Goal: Transaction & Acquisition: Purchase product/service

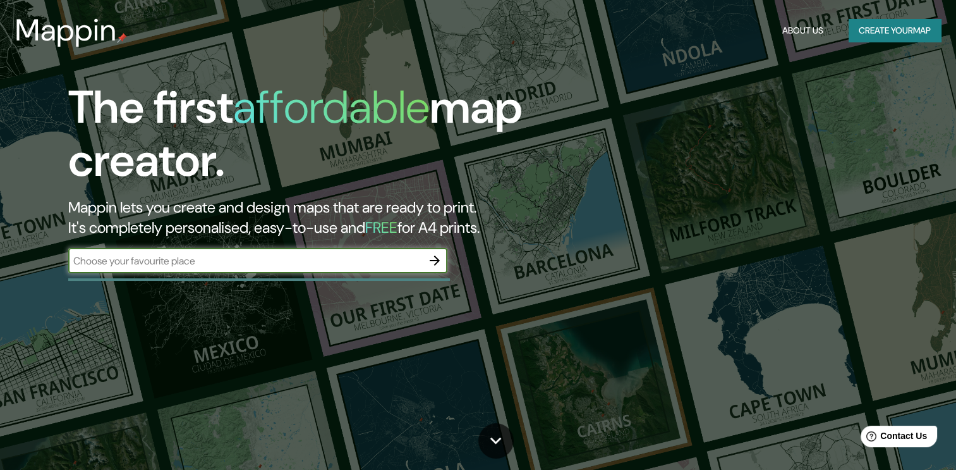
click at [255, 255] on input "text" at bounding box center [245, 260] width 354 height 15
type input "SANTIAGO"
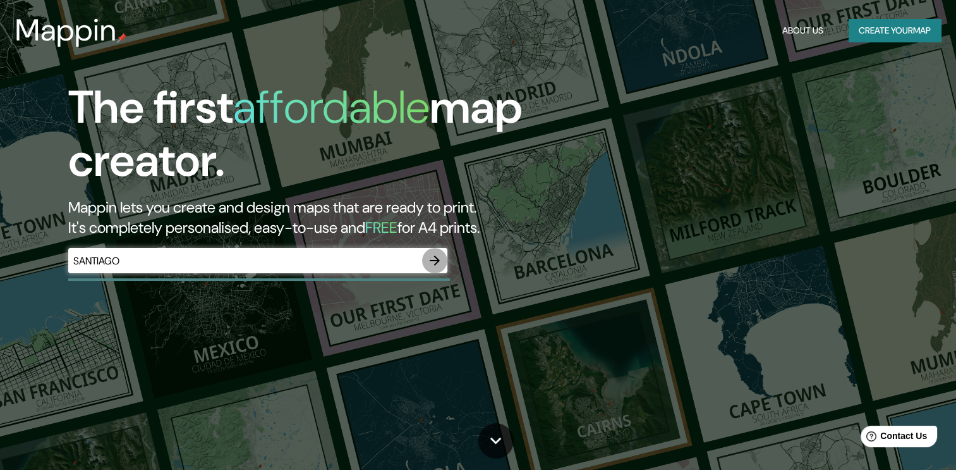
click at [442, 257] on icon "button" at bounding box center [434, 260] width 15 height 15
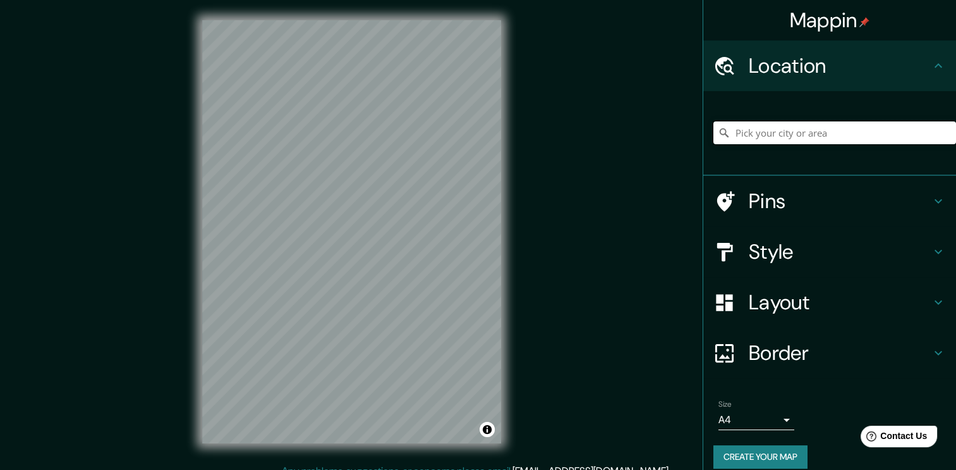
click at [819, 133] on input "Pick your city or area" at bounding box center [835, 132] width 243 height 23
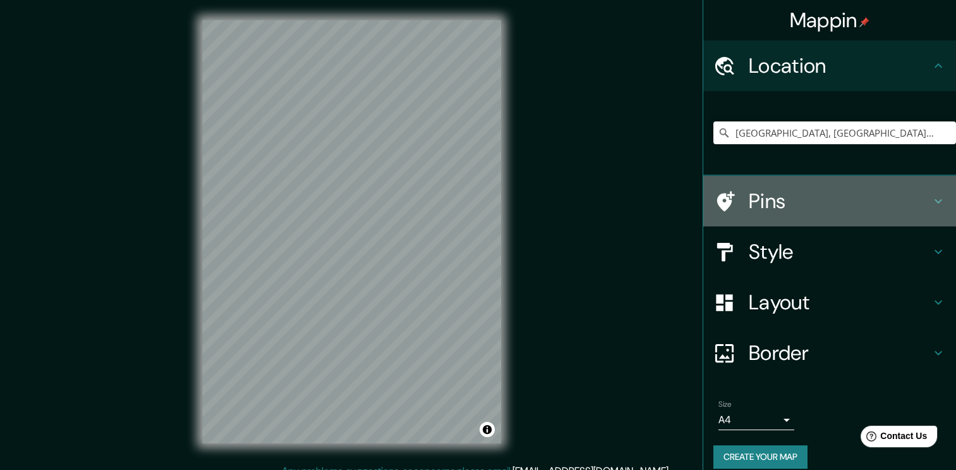
click at [758, 192] on h4 "Pins" at bounding box center [840, 200] width 182 height 25
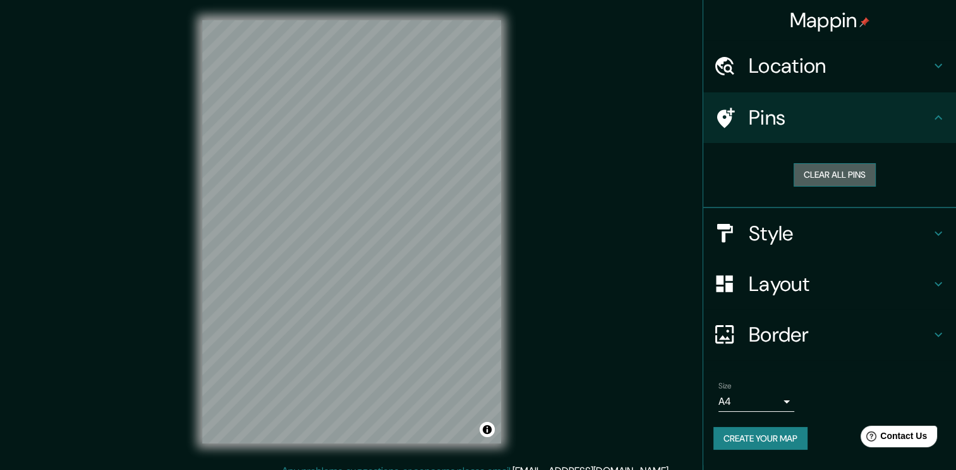
click at [810, 178] on button "Clear all pins" at bounding box center [835, 174] width 82 height 23
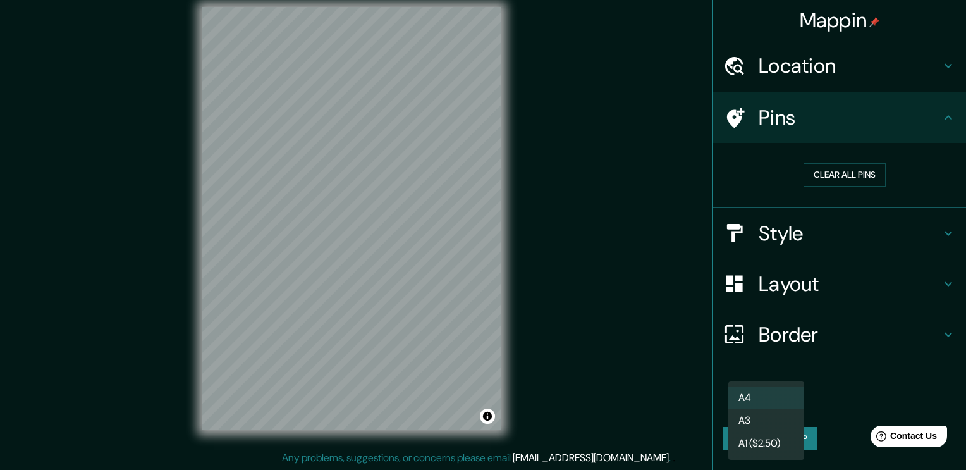
click at [784, 398] on body "Mappin Location [GEOGRAPHIC_DATA], [GEOGRAPHIC_DATA], [GEOGRAPHIC_DATA] Pins Cl…" at bounding box center [483, 222] width 966 height 470
click at [673, 373] on div at bounding box center [483, 235] width 966 height 470
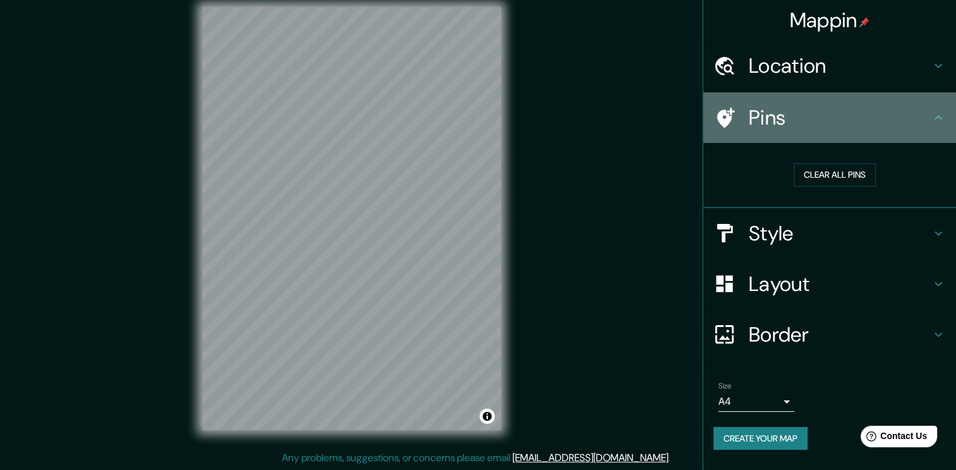
click at [796, 114] on h4 "Pins" at bounding box center [840, 117] width 182 height 25
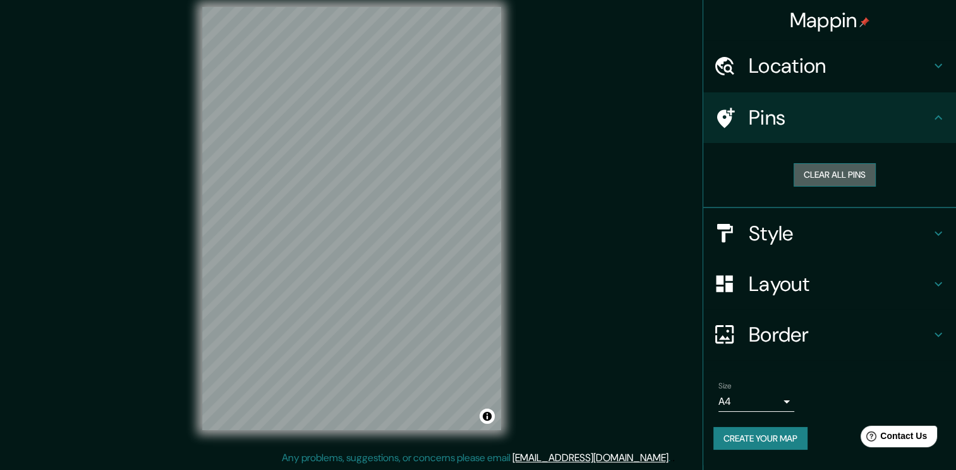
click at [831, 173] on button "Clear all pins" at bounding box center [835, 174] width 82 height 23
click at [833, 69] on h4 "Location" at bounding box center [840, 65] width 182 height 25
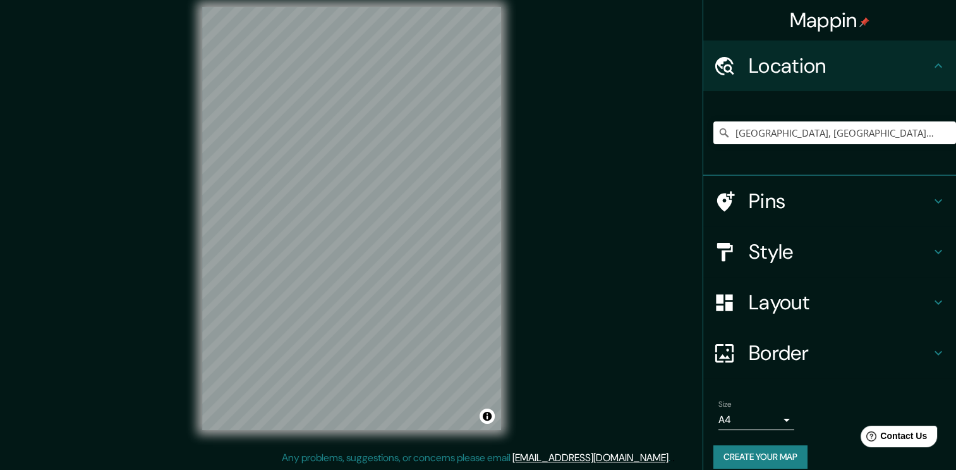
click at [611, 192] on div "Mappin Location [GEOGRAPHIC_DATA], [GEOGRAPHIC_DATA], [GEOGRAPHIC_DATA] Pins St…" at bounding box center [478, 229] width 956 height 484
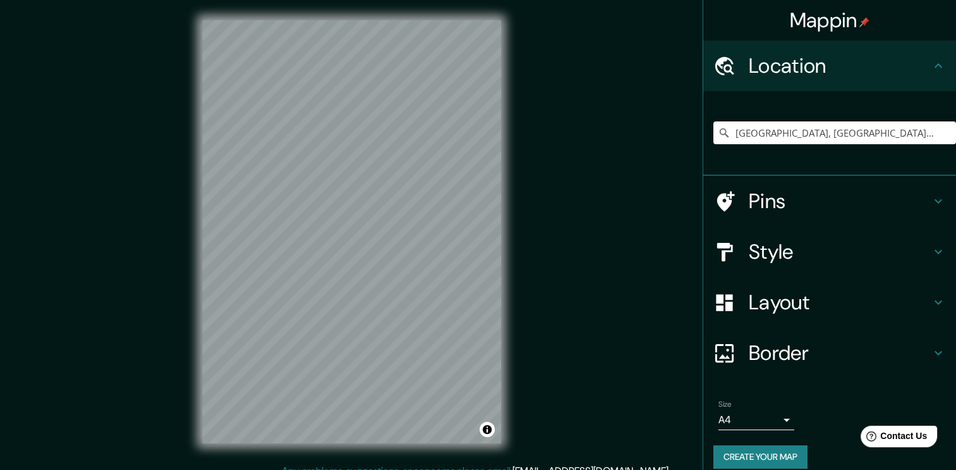
scroll to position [0, 0]
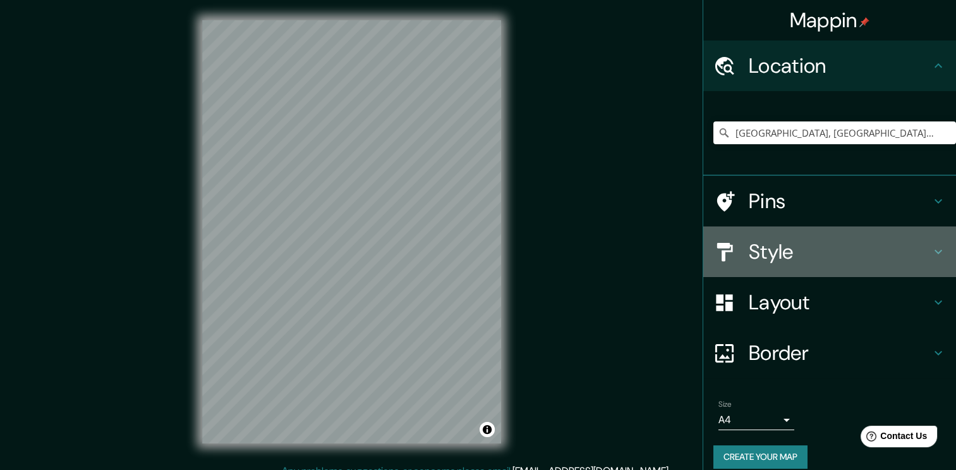
click at [764, 255] on h4 "Style" at bounding box center [840, 251] width 182 height 25
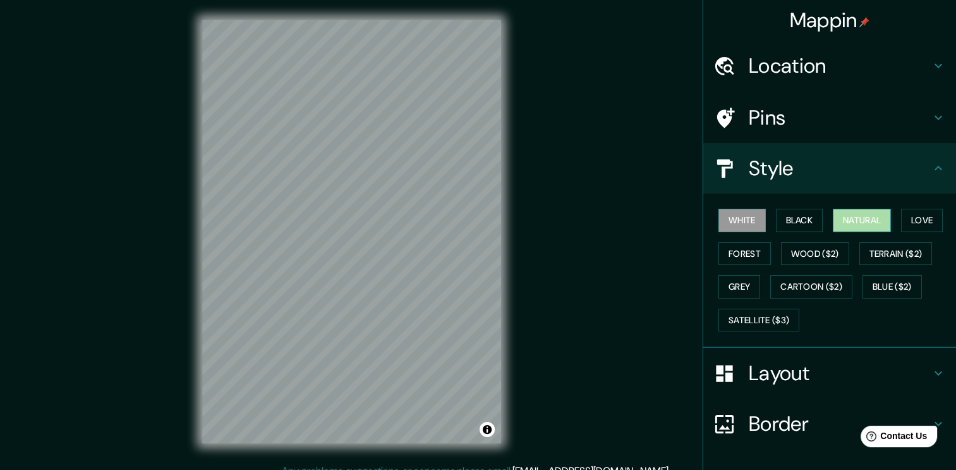
click at [851, 221] on button "Natural" at bounding box center [862, 220] width 58 height 23
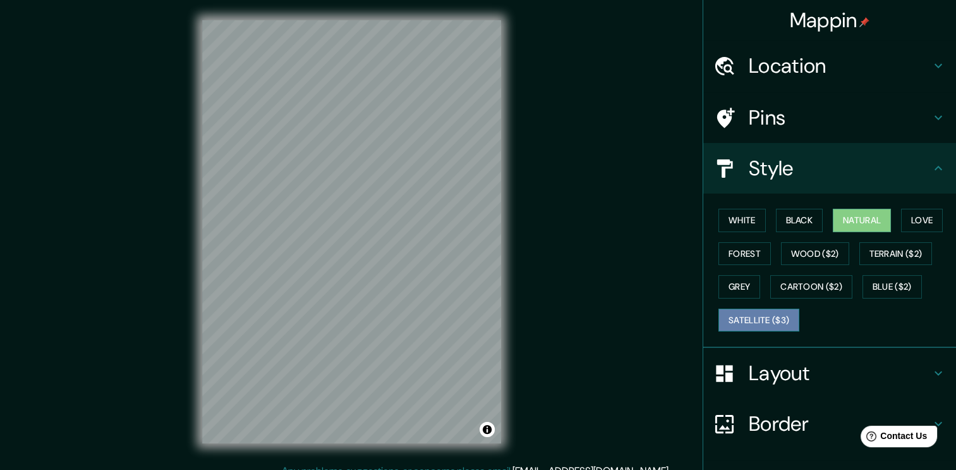
click at [755, 328] on button "Satellite ($3)" at bounding box center [759, 319] width 81 height 23
click at [859, 218] on button "Natural" at bounding box center [862, 220] width 58 height 23
click at [722, 289] on button "Grey" at bounding box center [740, 286] width 42 height 23
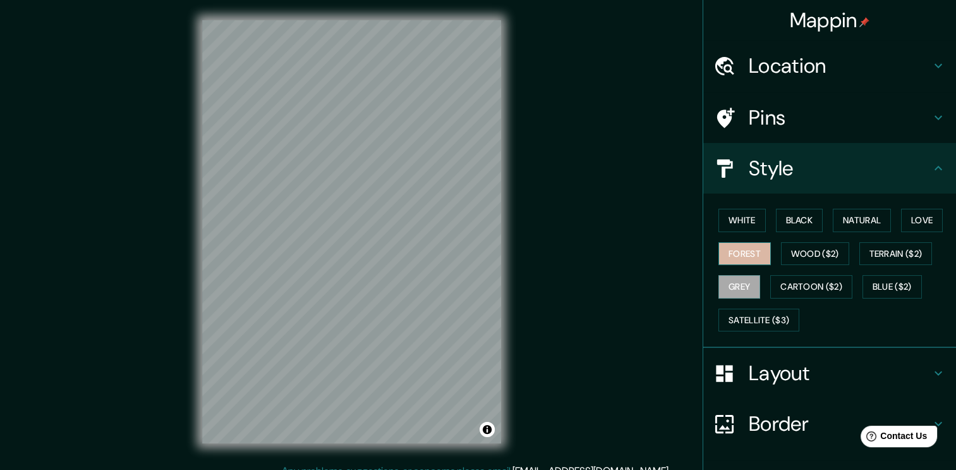
click at [735, 253] on button "Forest" at bounding box center [745, 253] width 52 height 23
click at [744, 224] on button "White" at bounding box center [742, 220] width 47 height 23
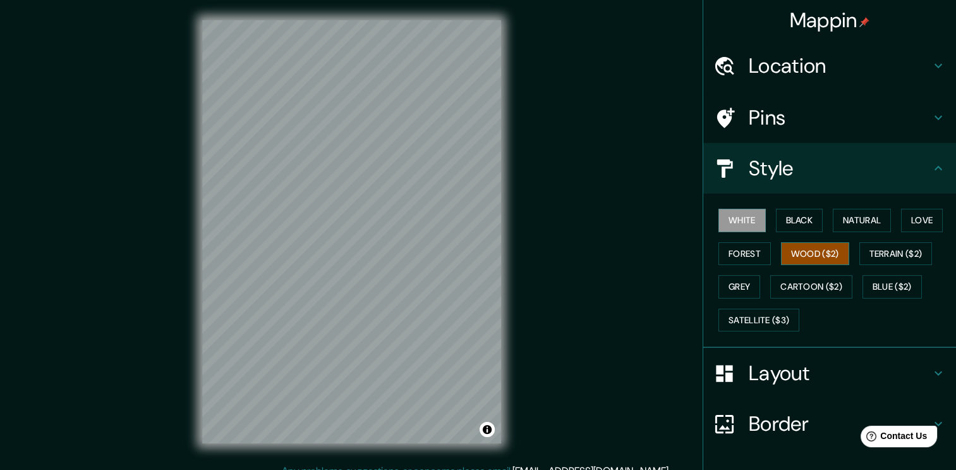
click at [799, 253] on button "Wood ($2)" at bounding box center [815, 253] width 68 height 23
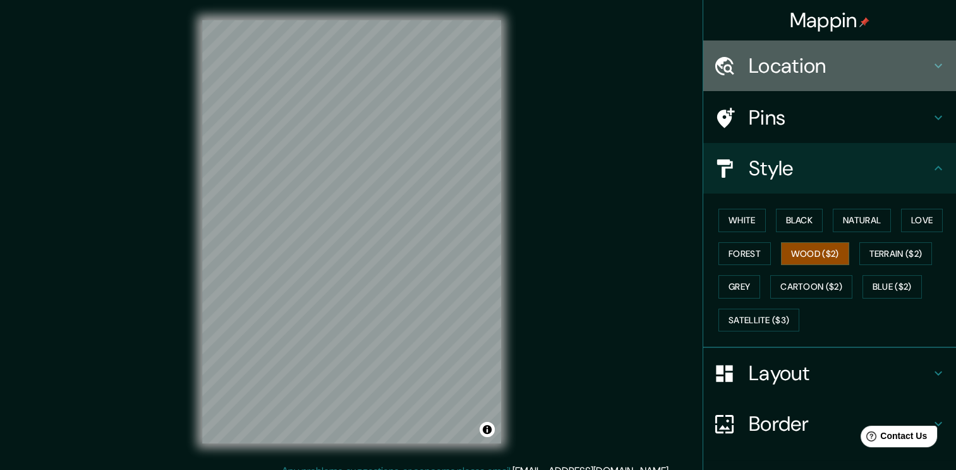
click at [801, 68] on h4 "Location" at bounding box center [840, 65] width 182 height 25
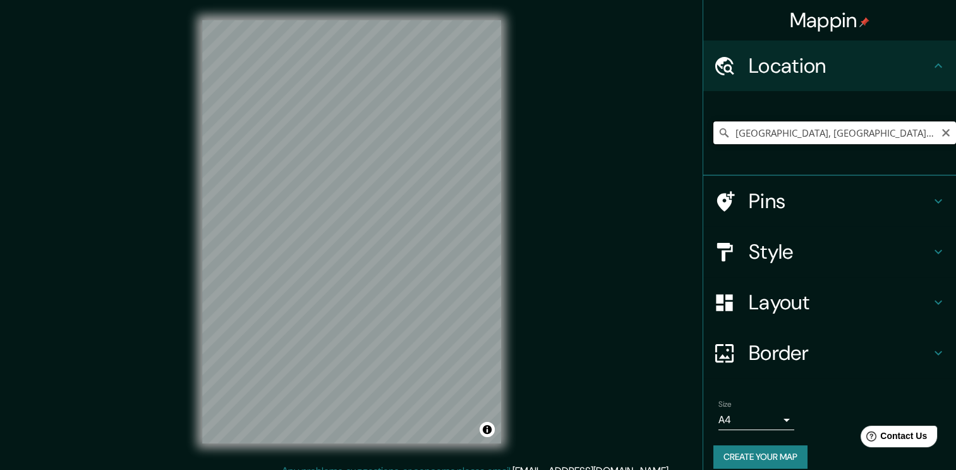
click at [887, 128] on input "[GEOGRAPHIC_DATA], [GEOGRAPHIC_DATA], [GEOGRAPHIC_DATA]" at bounding box center [835, 132] width 243 height 23
click at [924, 133] on input "[GEOGRAPHIC_DATA], [GEOGRAPHIC_DATA], [GEOGRAPHIC_DATA]" at bounding box center [835, 132] width 243 height 23
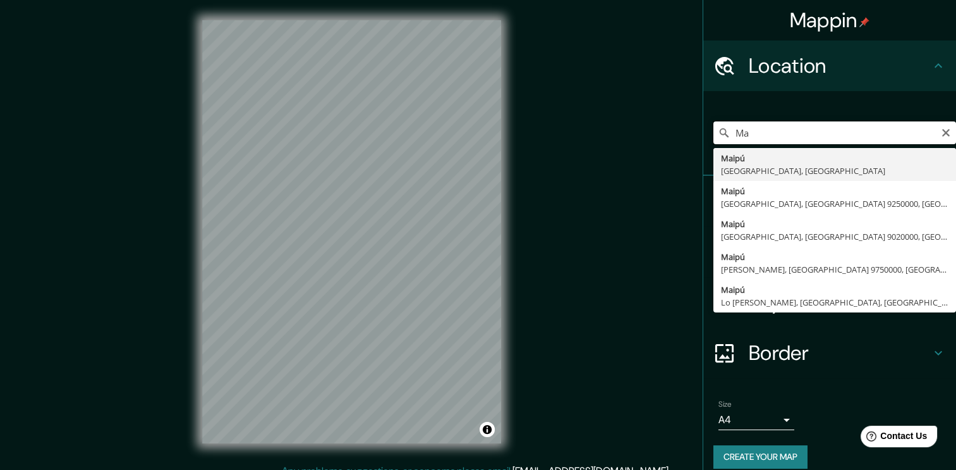
type input "M"
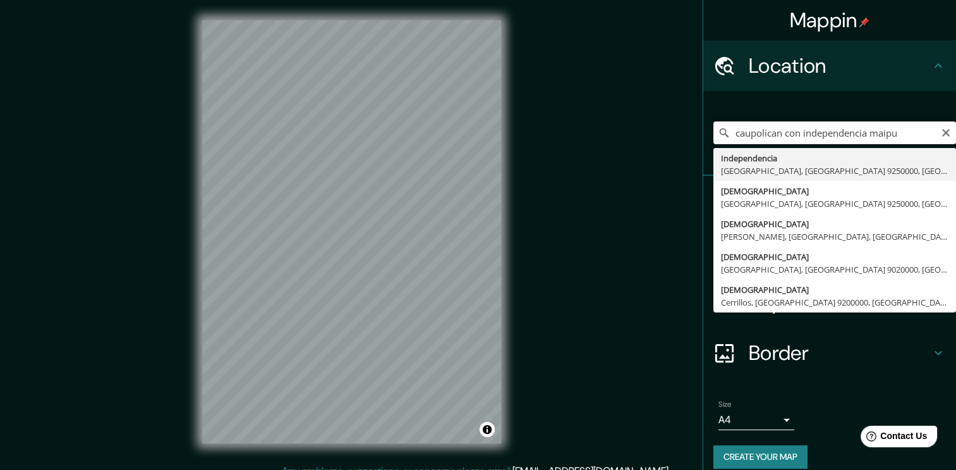
click at [791, 133] on input "caupolican con independencia maipu" at bounding box center [835, 132] width 243 height 23
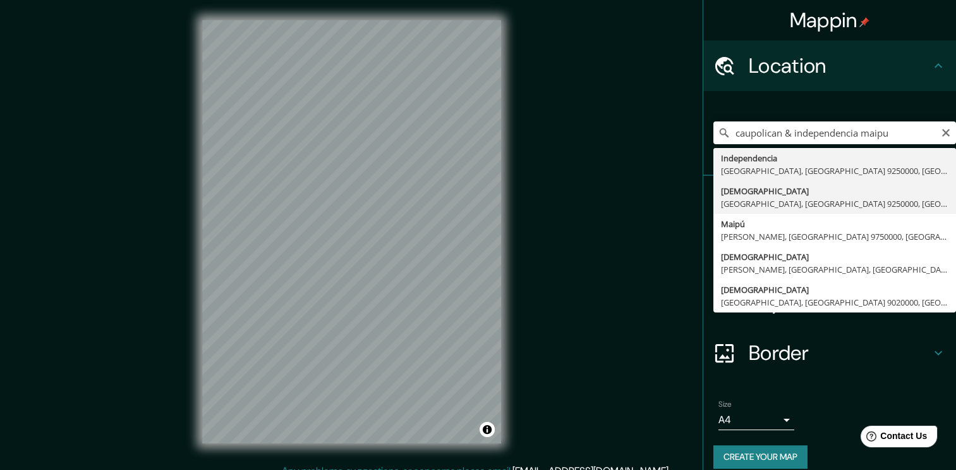
type input "Caupolicán, [GEOGRAPHIC_DATA], [GEOGRAPHIC_DATA] 9250000, [GEOGRAPHIC_DATA]"
